Goal: Check status: Check status

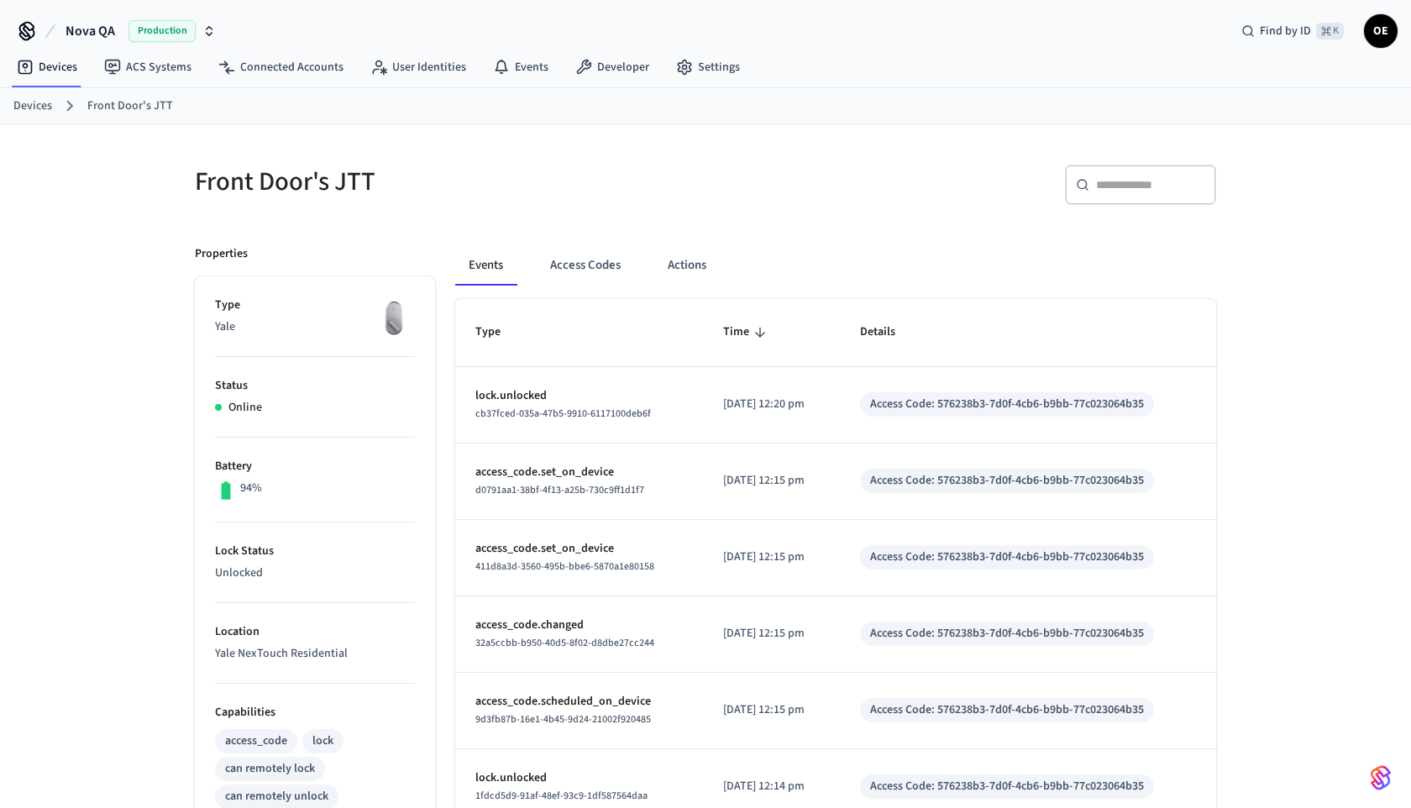
scroll to position [133, 0]
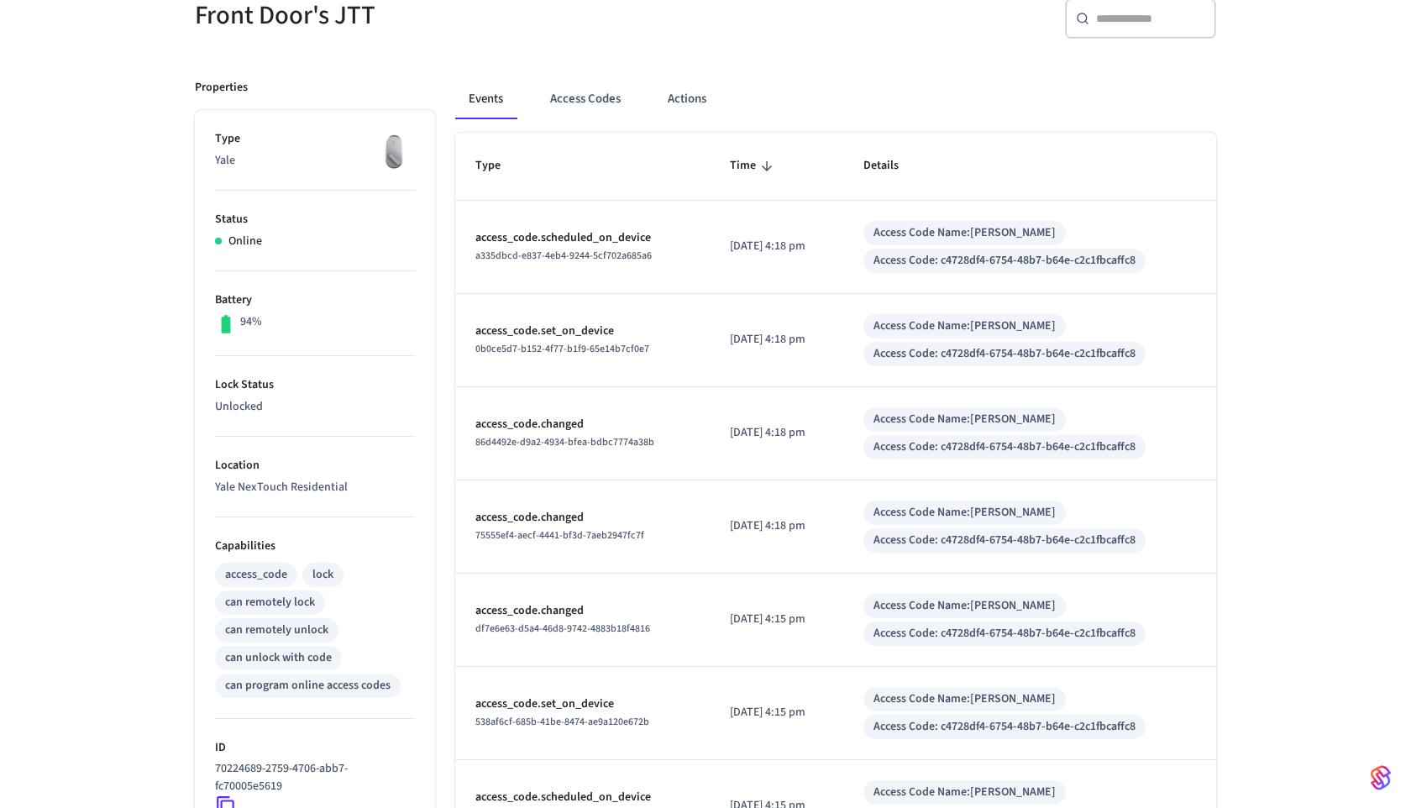
scroll to position [179, 0]
